Goal: Task Accomplishment & Management: Use online tool/utility

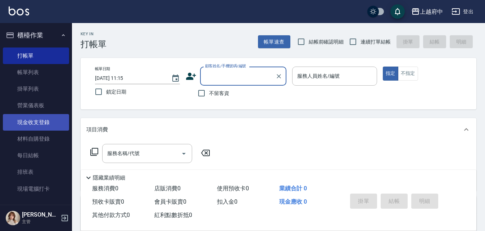
click at [48, 119] on link "現金收支登錄" at bounding box center [36, 122] width 66 height 17
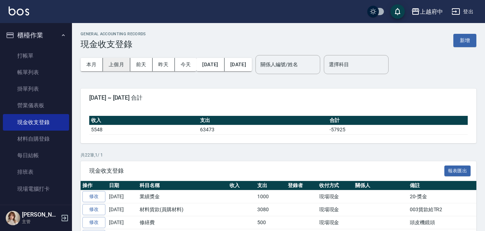
click at [120, 64] on button "上個月" at bounding box center [116, 64] width 27 height 13
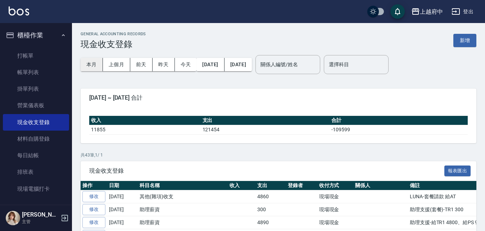
click at [88, 65] on button "本月" at bounding box center [92, 64] width 22 height 13
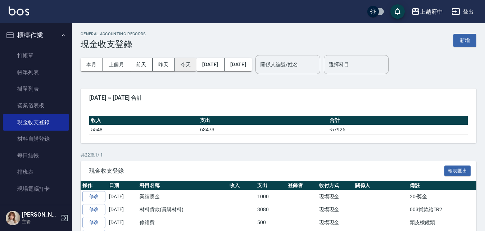
click at [181, 64] on button "今天" at bounding box center [186, 64] width 22 height 13
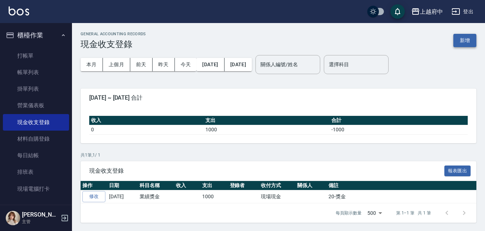
click at [472, 36] on button "新增" at bounding box center [464, 40] width 23 height 13
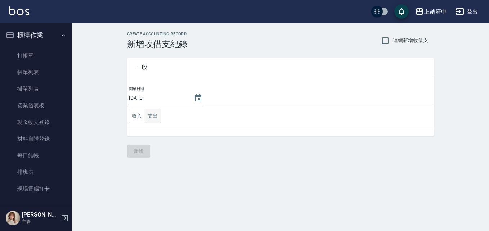
click at [156, 111] on button "支出" at bounding box center [153, 116] width 16 height 15
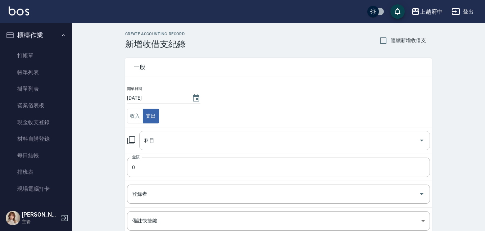
click at [157, 138] on input "科目" at bounding box center [279, 140] width 273 height 13
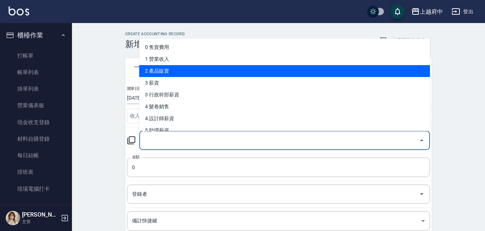
click at [172, 69] on li "2 產品販賣" at bounding box center [284, 71] width 291 height 12
type input "2 產品販賣"
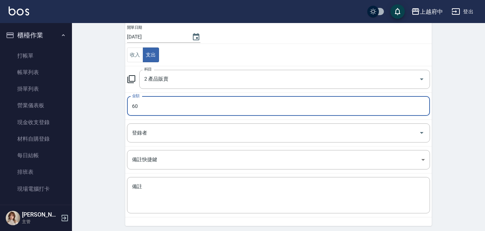
scroll to position [72, 0]
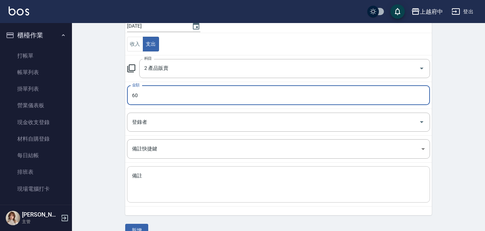
type input "60"
click at [148, 184] on textarea "備註" at bounding box center [278, 184] width 293 height 24
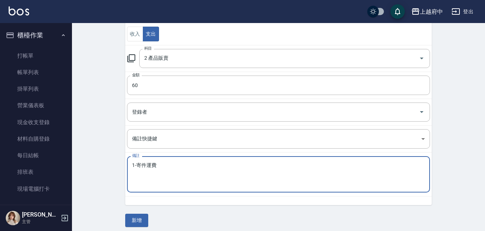
scroll to position [87, 0]
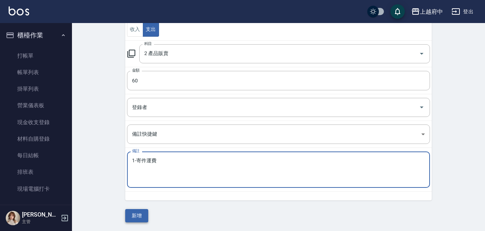
type textarea "1-寄件運費"
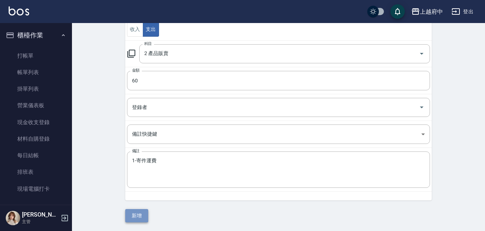
click at [130, 217] on button "新增" at bounding box center [136, 215] width 23 height 13
